Goal: Navigation & Orientation: Go to known website

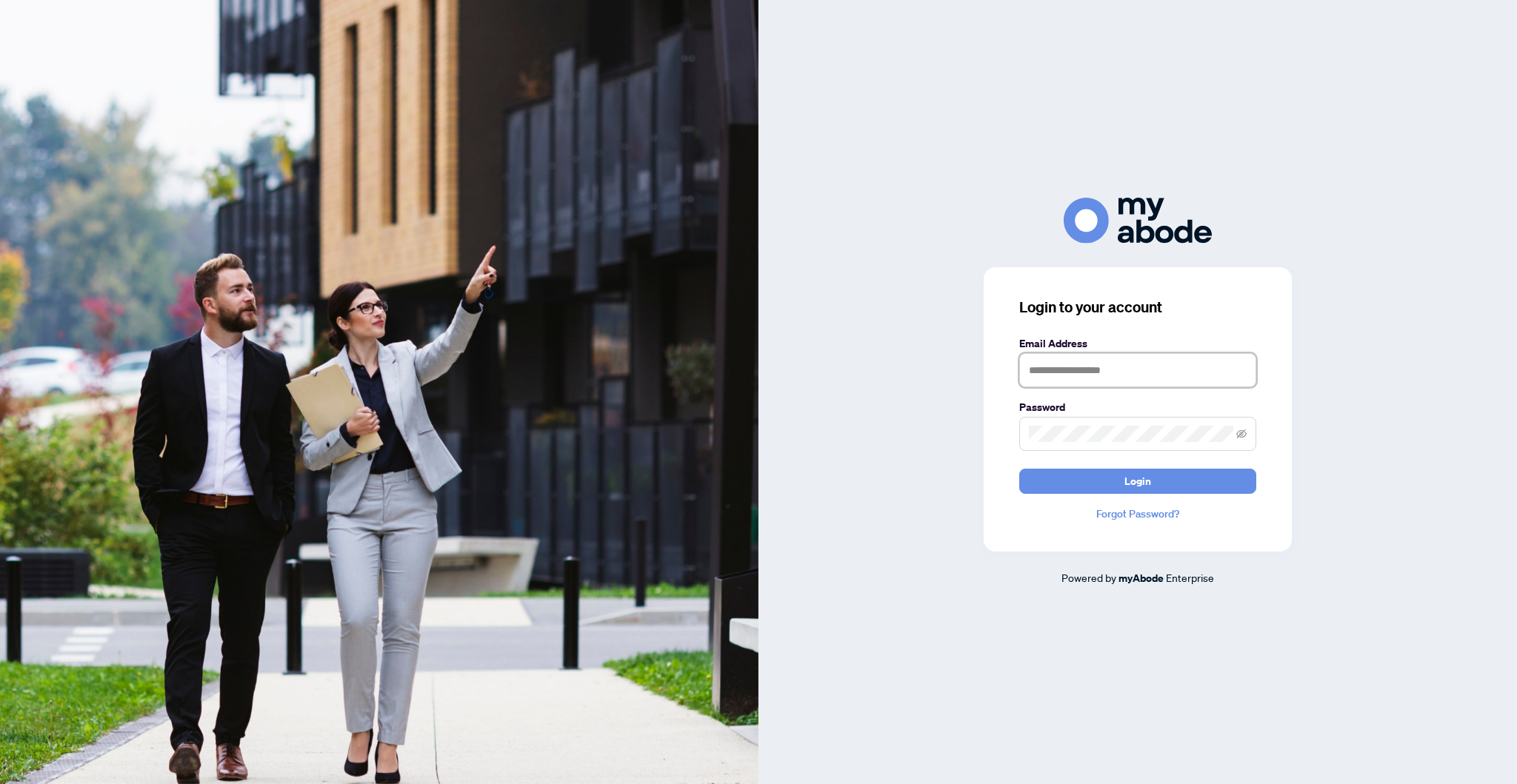
click at [1128, 387] on input "text" at bounding box center [1137, 370] width 237 height 34
type input "**********"
click at [1019, 468] on button "Login" at bounding box center [1137, 481] width 237 height 25
